Goal: Task Accomplishment & Management: Complete application form

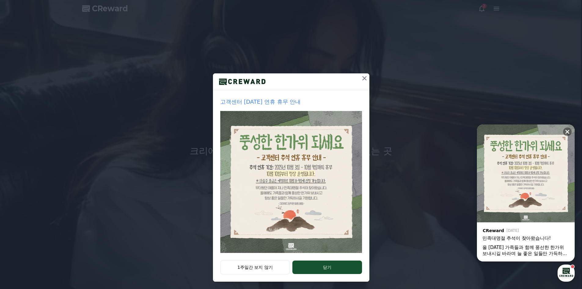
click at [360, 82] on button at bounding box center [365, 78] width 10 height 10
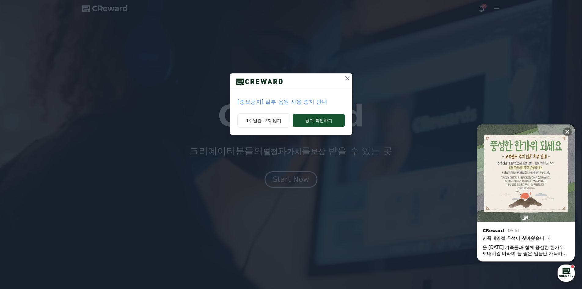
click at [351, 79] on button at bounding box center [347, 78] width 10 height 10
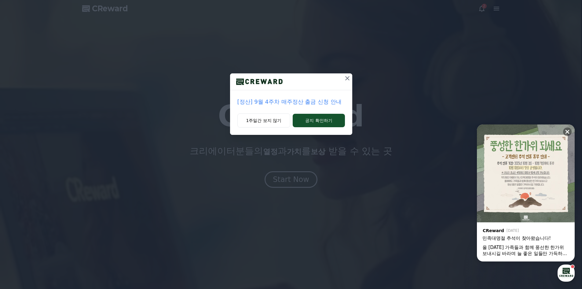
click at [349, 78] on icon at bounding box center [347, 78] width 7 height 7
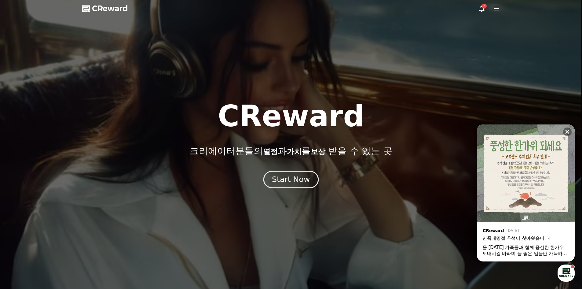
click at [294, 181] on div "Start Now" at bounding box center [291, 179] width 38 height 10
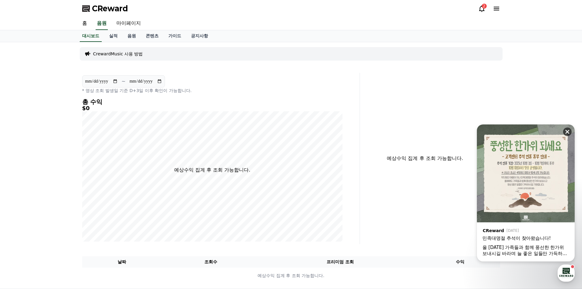
click at [569, 131] on icon at bounding box center [567, 132] width 6 height 6
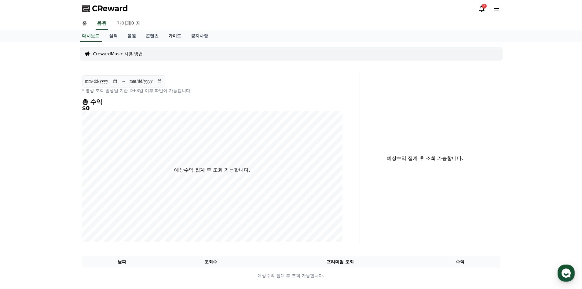
click at [176, 38] on link "가이드" at bounding box center [174, 36] width 23 height 12
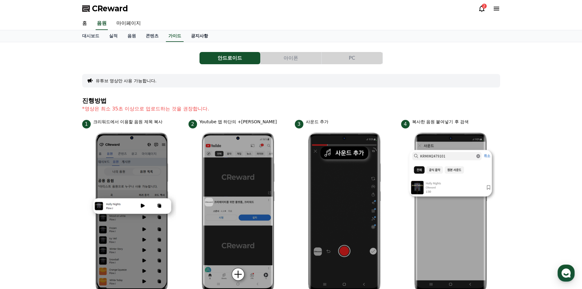
click at [194, 34] on link "공지사항" at bounding box center [199, 36] width 27 height 12
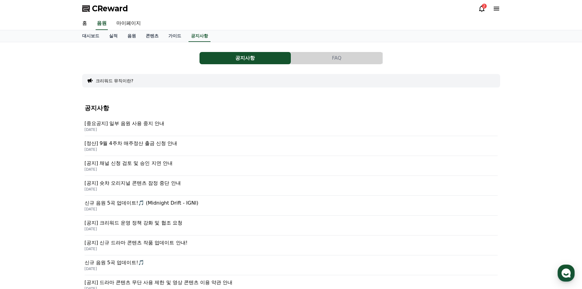
click at [117, 166] on p "[공지] 채널 신청 검토 및 승인 지연 안내" at bounding box center [291, 162] width 413 height 7
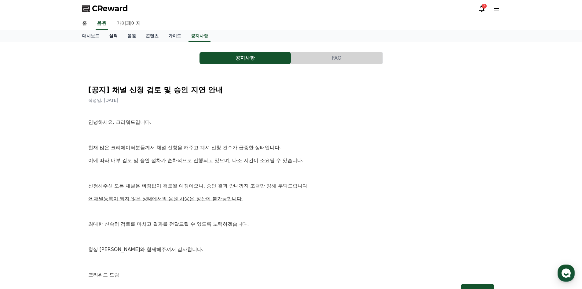
click at [107, 34] on link "실적" at bounding box center [113, 36] width 18 height 12
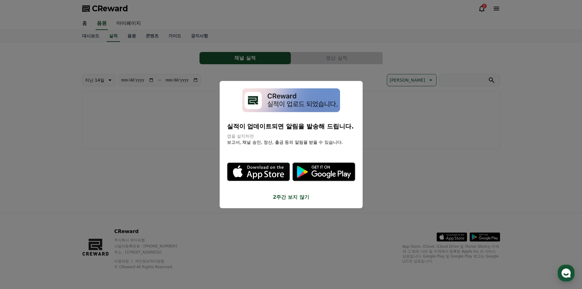
click at [374, 66] on button "close modal" at bounding box center [291, 144] width 582 height 289
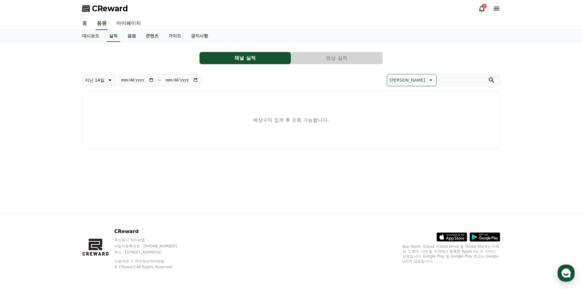
click at [89, 26] on link "홈" at bounding box center [84, 23] width 15 height 13
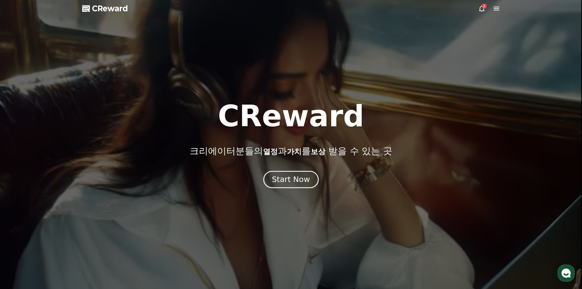
click at [297, 186] on button "Start Now" at bounding box center [290, 178] width 55 height 17
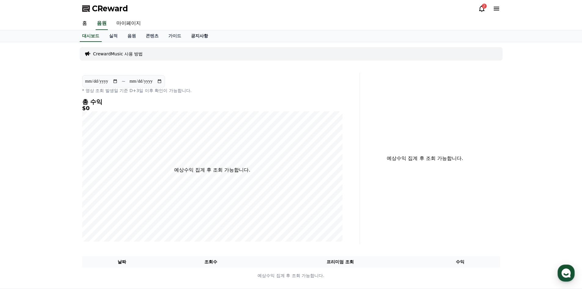
click at [202, 35] on link "공지사항" at bounding box center [199, 36] width 27 height 12
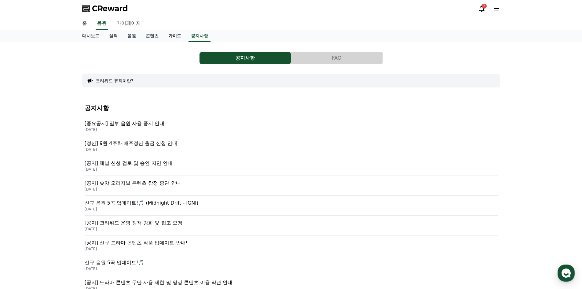
click at [177, 37] on link "가이드" at bounding box center [174, 36] width 23 height 12
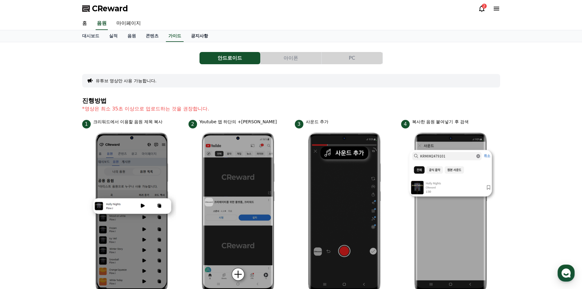
click at [195, 33] on link "공지사항" at bounding box center [199, 36] width 27 height 12
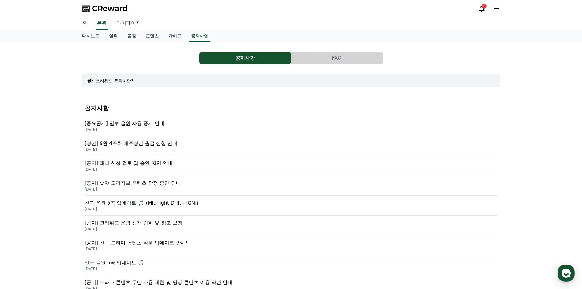
click at [132, 163] on p "[공지] 채널 신청 검토 및 승인 지연 안내" at bounding box center [291, 162] width 413 height 7
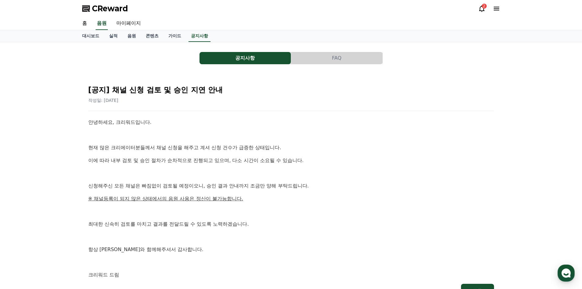
click at [496, 6] on icon at bounding box center [496, 8] width 7 height 7
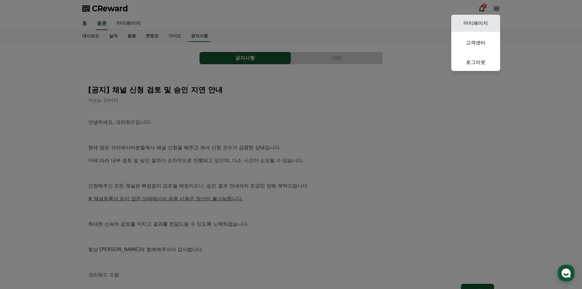
click at [480, 20] on link "마이페이지" at bounding box center [475, 23] width 49 height 17
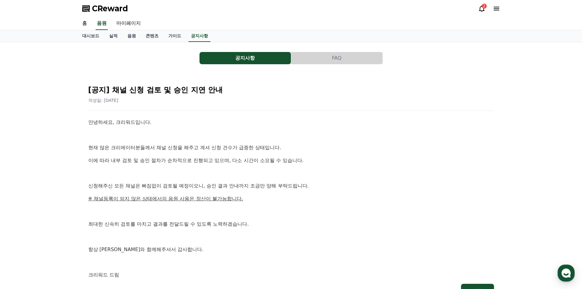
select select "**********"
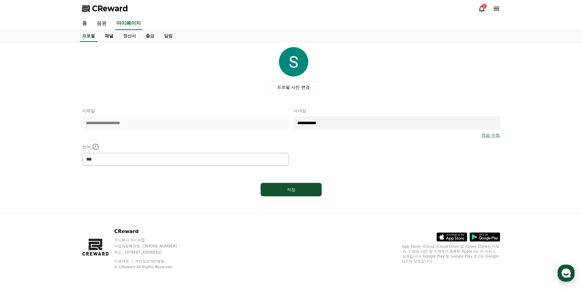
click at [110, 36] on link "채널" at bounding box center [109, 36] width 18 height 12
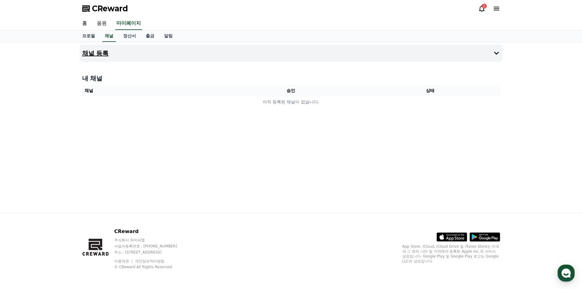
click at [492, 52] on button "채널 등록" at bounding box center [291, 53] width 423 height 17
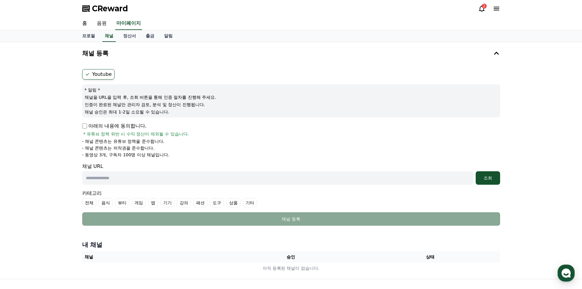
drag, startPoint x: 86, startPoint y: 155, endPoint x: 140, endPoint y: 155, distance: 53.8
click at [140, 155] on p "- 동영상 3개, 구독자 100명 이상 채널입니다." at bounding box center [125, 155] width 87 height 6
